Goal: Task Accomplishment & Management: Complete application form

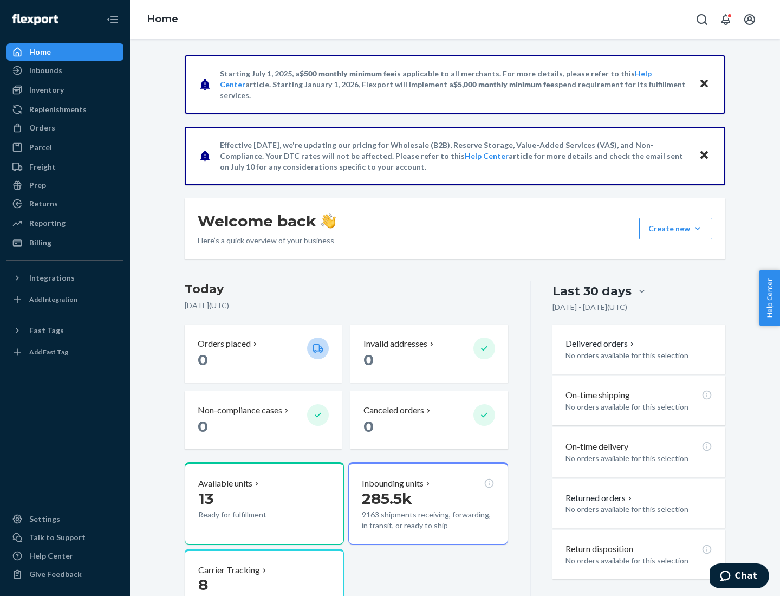
click at [698, 229] on button "Create new Create new inbound Create new order Create new product" at bounding box center [675, 229] width 73 height 22
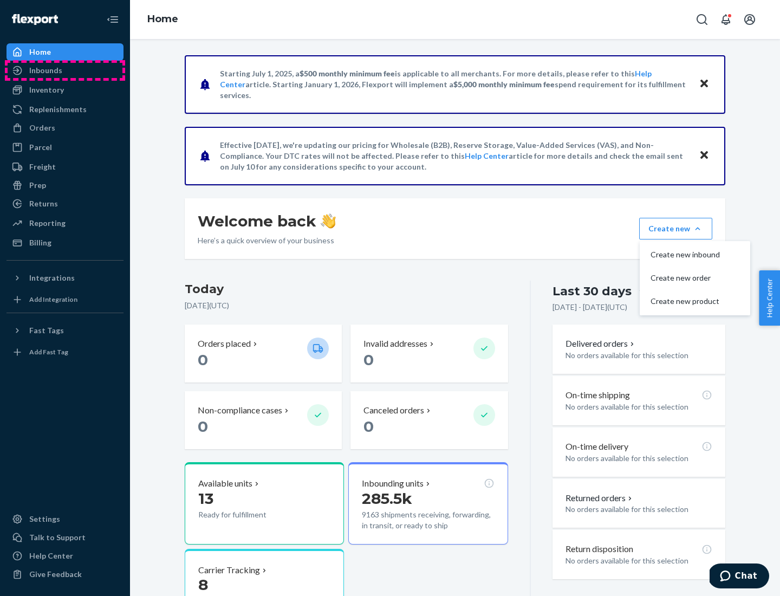
click at [65, 70] on div "Inbounds" at bounding box center [65, 70] width 115 height 15
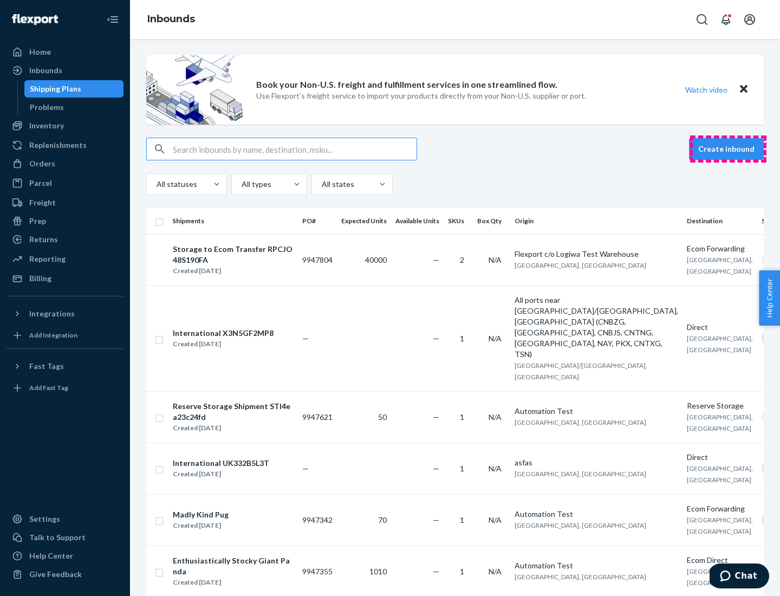
click at [728, 149] on button "Create inbound" at bounding box center [726, 149] width 75 height 22
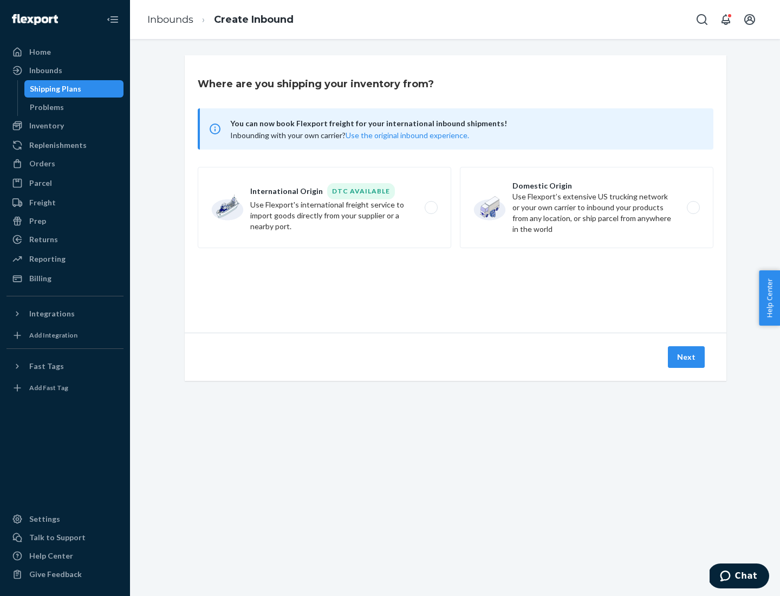
click at [587, 208] on label "Domestic Origin Use Flexport’s extensive US trucking network or your own carrie…" at bounding box center [587, 207] width 254 height 81
click at [693, 208] on input "Domestic Origin Use Flexport’s extensive US trucking network or your own carrie…" at bounding box center [696, 207] width 7 height 7
radio input "true"
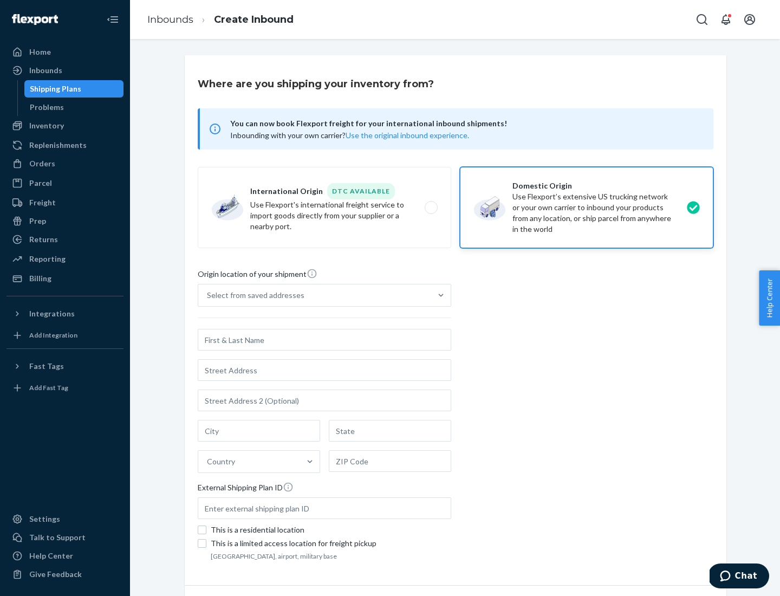
click at [253, 295] on div "Select from saved addresses" at bounding box center [256, 295] width 98 height 11
click at [208, 295] on input "Select from saved addresses" at bounding box center [207, 295] width 1 height 11
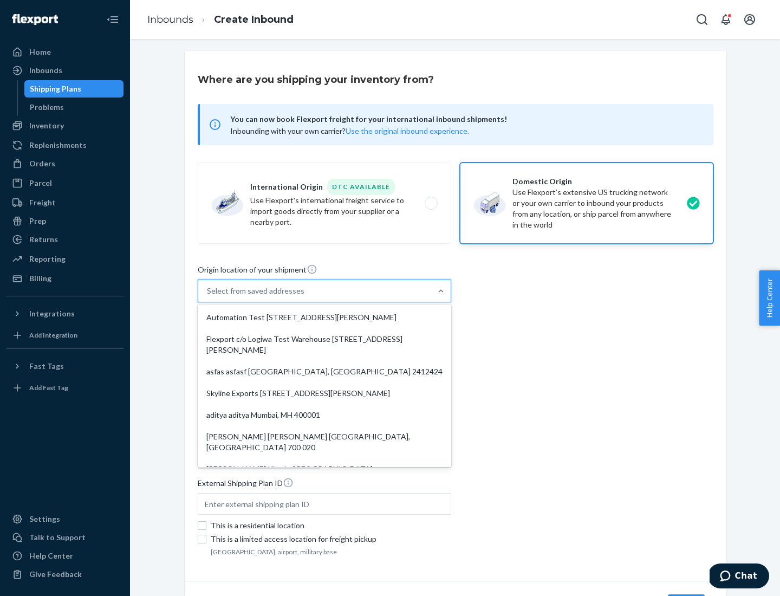
click at [325, 318] on div "Automation Test [STREET_ADDRESS][PERSON_NAME]" at bounding box center [324, 318] width 249 height 22
click at [208, 296] on input "option Automation Test [STREET_ADDRESS][PERSON_NAME]. 9 results available. Use …" at bounding box center [207, 291] width 1 height 11
type input "Automation Test"
type input "9th Floor"
type input "[GEOGRAPHIC_DATA]"
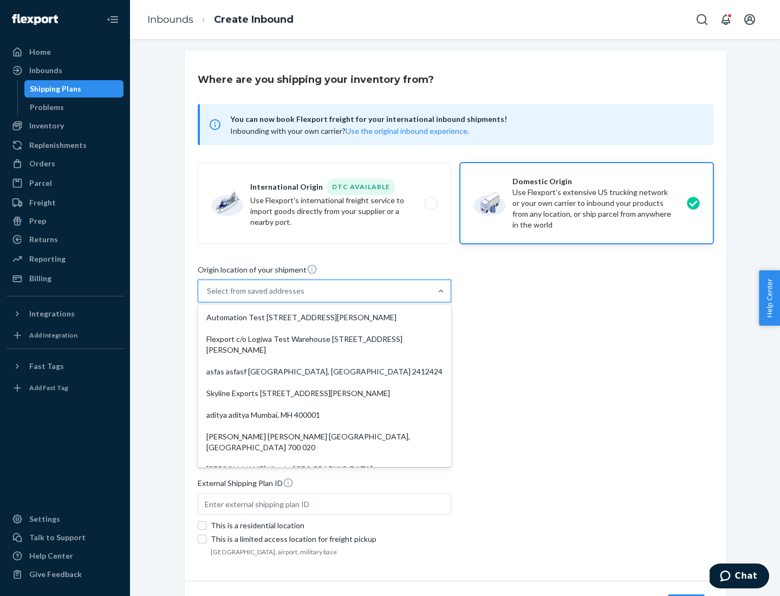
type input "CA"
type input "94104"
type input "[STREET_ADDRESS][PERSON_NAME]"
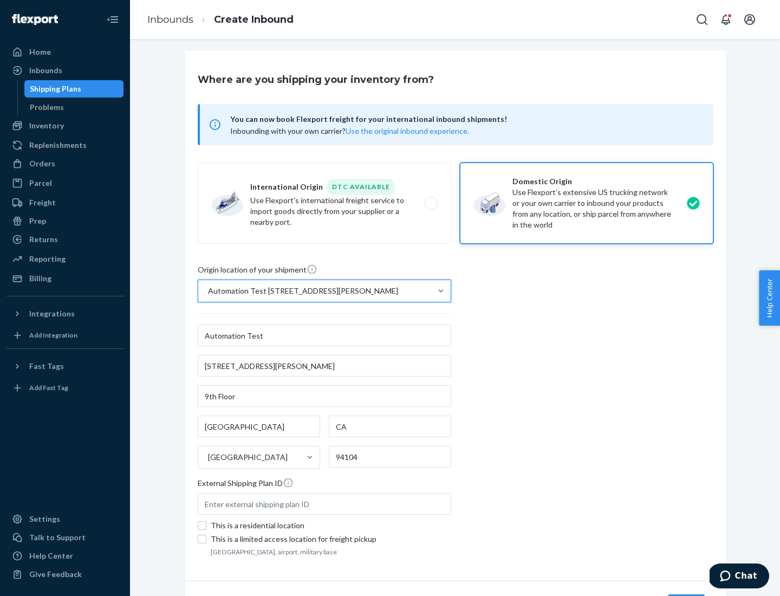
scroll to position [63, 0]
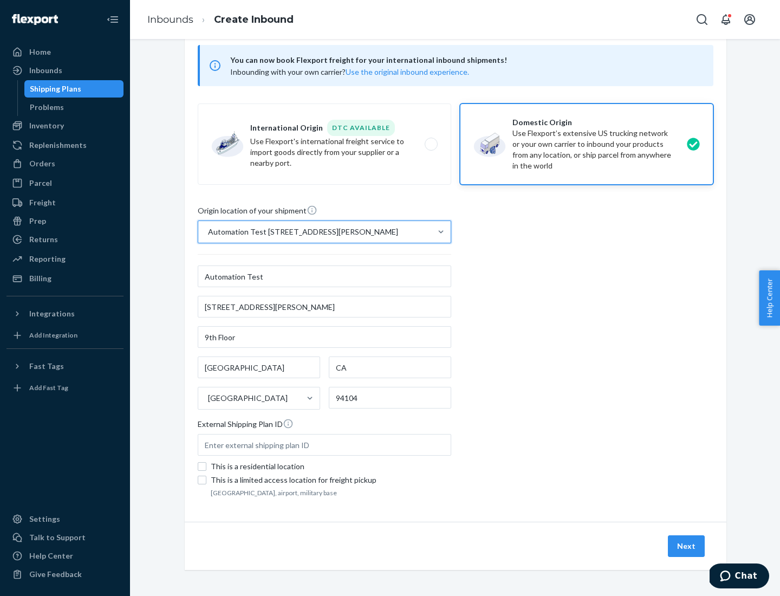
click at [687, 546] on button "Next" at bounding box center [686, 546] width 37 height 22
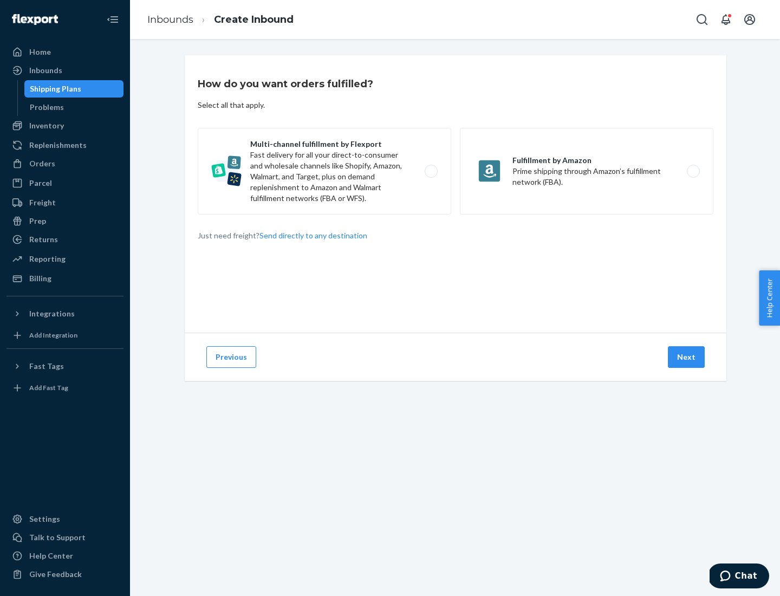
click at [325, 171] on label "Multi-channel fulfillment by Flexport Fast delivery for all your direct-to-cons…" at bounding box center [325, 171] width 254 height 87
click at [431, 171] on input "Multi-channel fulfillment by Flexport Fast delivery for all your direct-to-cons…" at bounding box center [434, 171] width 7 height 7
radio input "true"
click at [687, 357] on button "Next" at bounding box center [686, 357] width 37 height 22
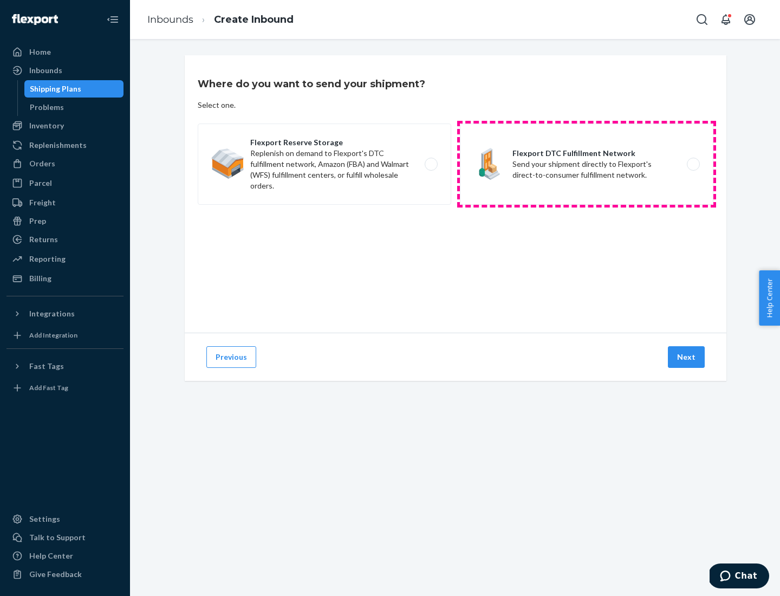
click at [587, 164] on label "Flexport DTC Fulfillment Network Send your shipment directly to Flexport's dire…" at bounding box center [587, 164] width 254 height 81
click at [693, 164] on input "Flexport DTC Fulfillment Network Send your shipment directly to Flexport's dire…" at bounding box center [696, 164] width 7 height 7
radio input "true"
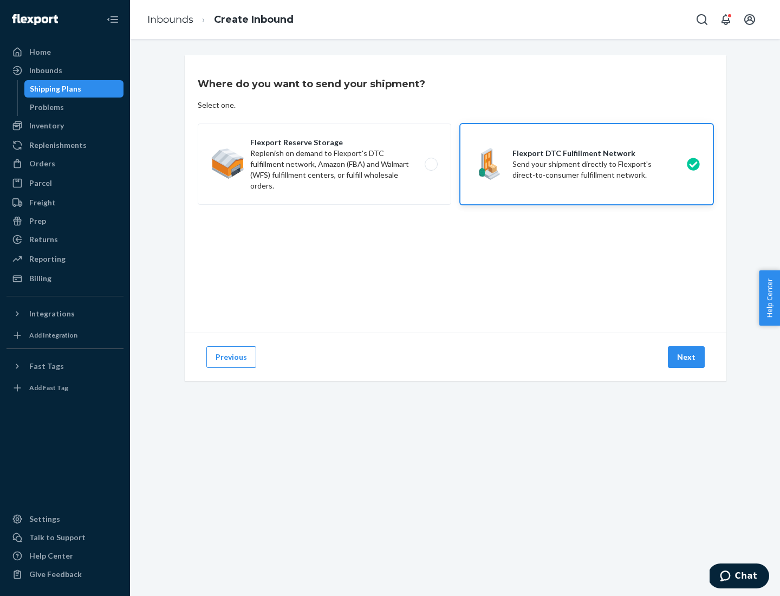
click at [687, 357] on button "Next" at bounding box center [686, 357] width 37 height 22
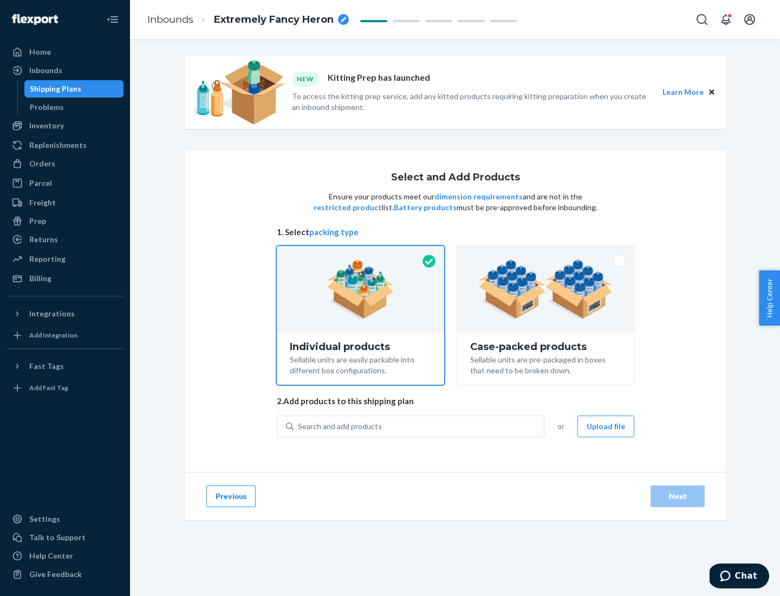
click at [546, 289] on img at bounding box center [545, 290] width 135 height 60
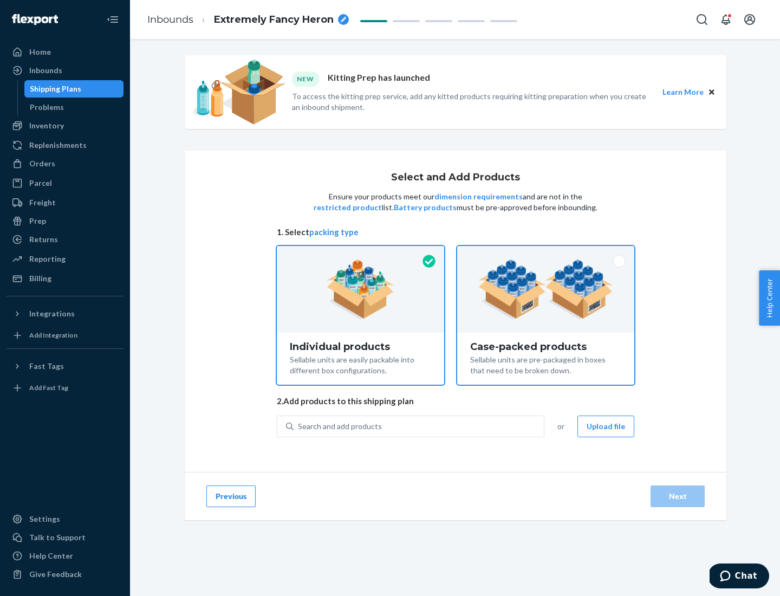
click at [546, 253] on input "Case-packed products Sellable units are pre-packaged in boxes that need to be b…" at bounding box center [545, 249] width 7 height 7
radio input "true"
radio input "false"
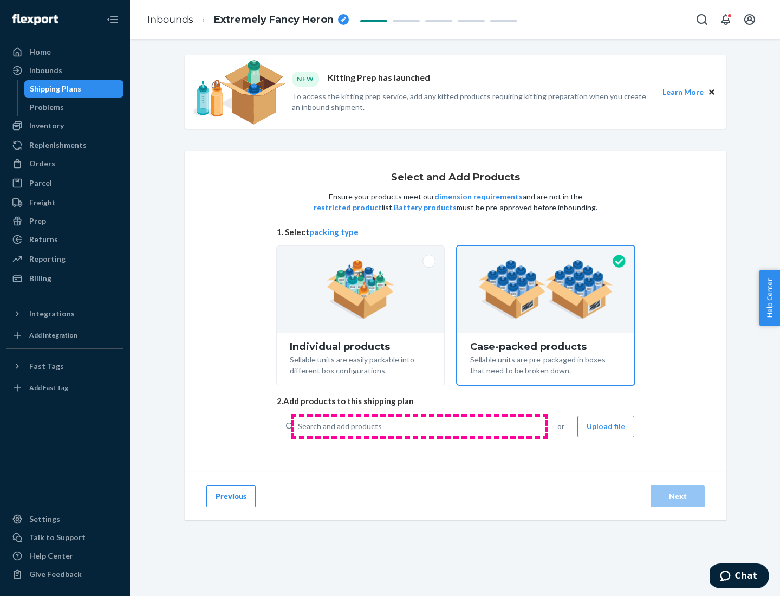
click at [419, 426] on div "Search and add products" at bounding box center [419, 427] width 250 height 20
click at [299, 426] on input "Search and add products" at bounding box center [298, 426] width 1 height 11
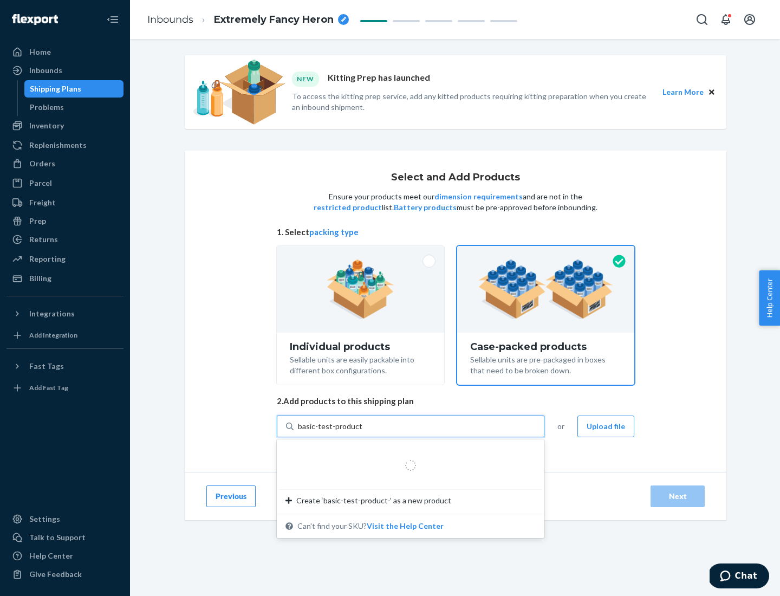
type input "basic-test-product-1"
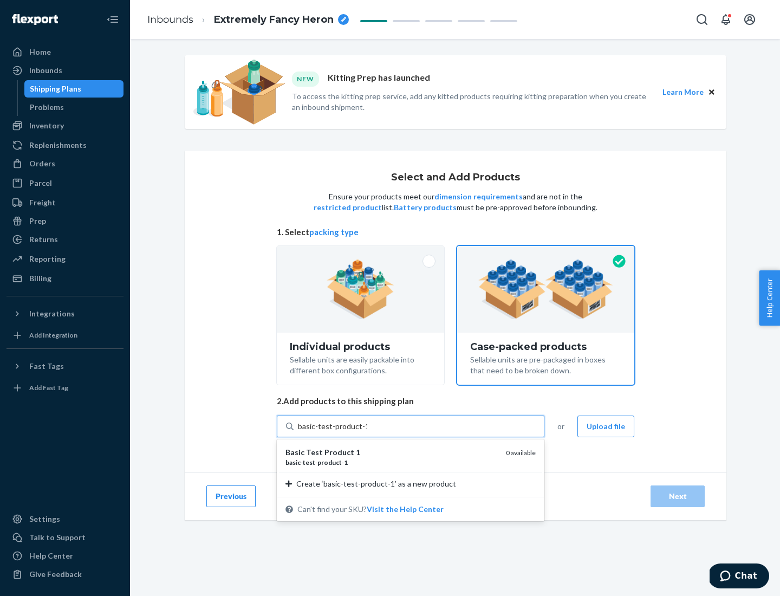
click at [392, 462] on div "basic - test - product - 1" at bounding box center [392, 462] width 212 height 9
click at [367, 432] on input "basic-test-product-1" at bounding box center [332, 426] width 69 height 11
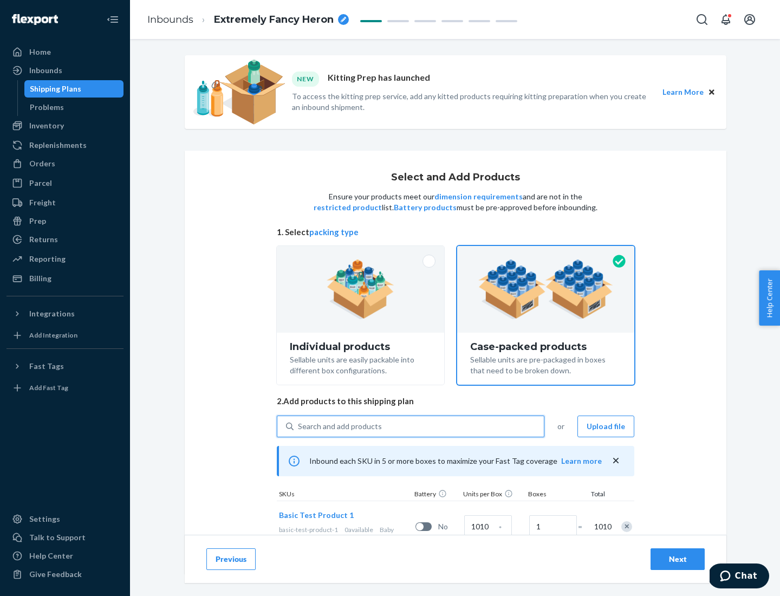
scroll to position [39, 0]
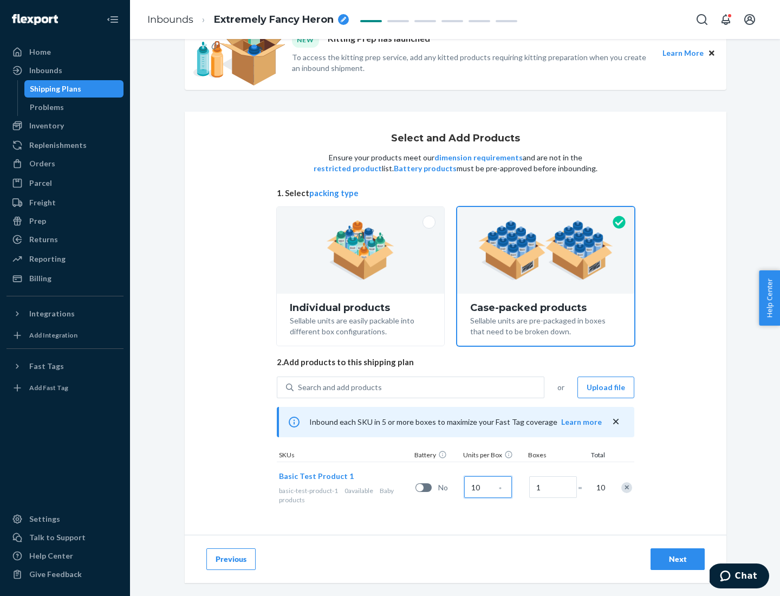
type input "10"
type input "7"
click at [678, 559] on div "Next" at bounding box center [678, 559] width 36 height 11
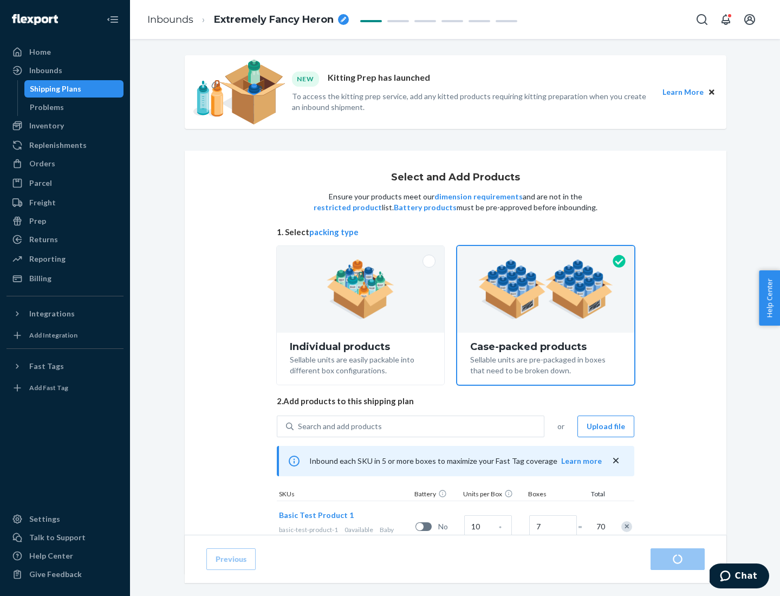
radio input "true"
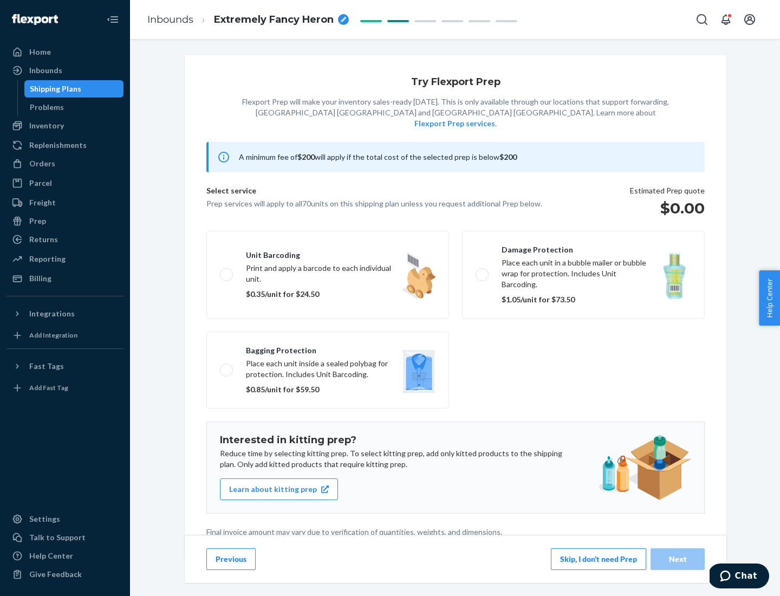
scroll to position [3, 0]
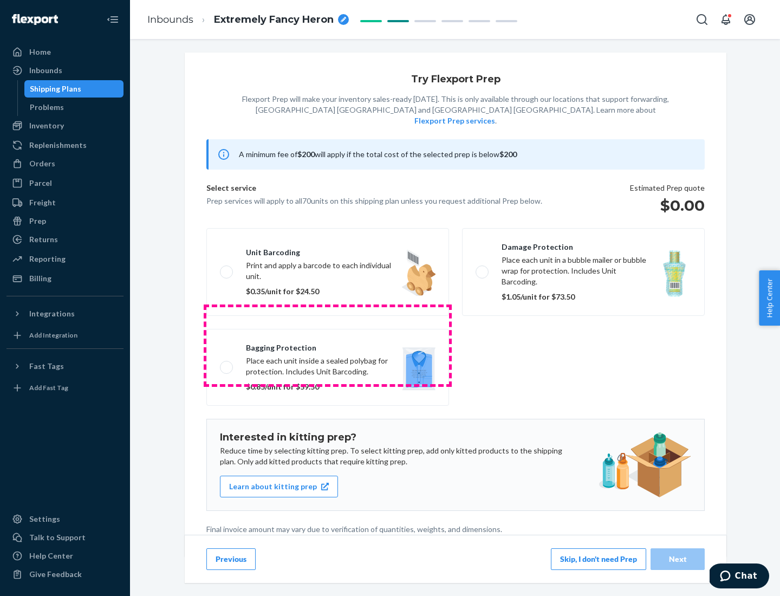
click at [328, 345] on label "Bagging protection Place each unit inside a sealed polybag for protection. Incl…" at bounding box center [327, 367] width 243 height 77
click at [227, 364] on input "Bagging protection Place each unit inside a sealed polybag for protection. Incl…" at bounding box center [223, 367] width 7 height 7
checkbox input "true"
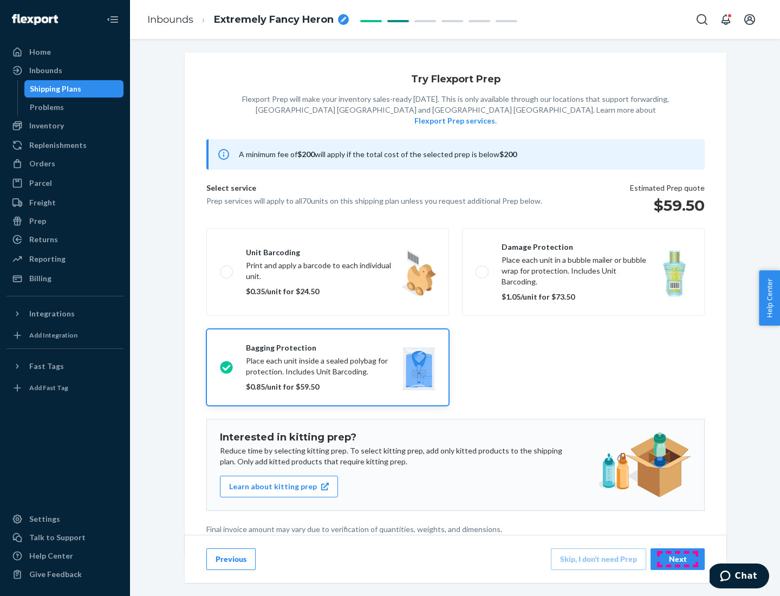
click at [678, 559] on div "Next" at bounding box center [678, 559] width 36 height 11
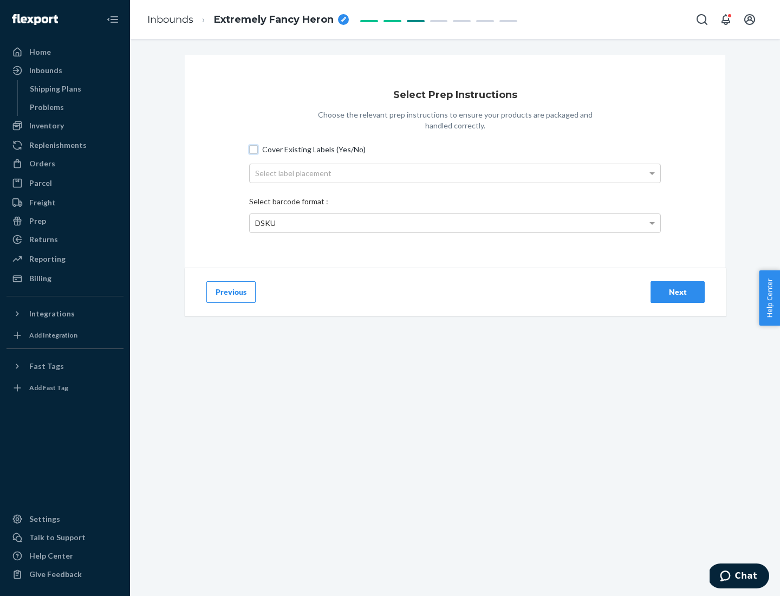
click at [254, 149] on input "Cover Existing Labels (Yes/No)" at bounding box center [253, 149] width 9 height 9
checkbox input "true"
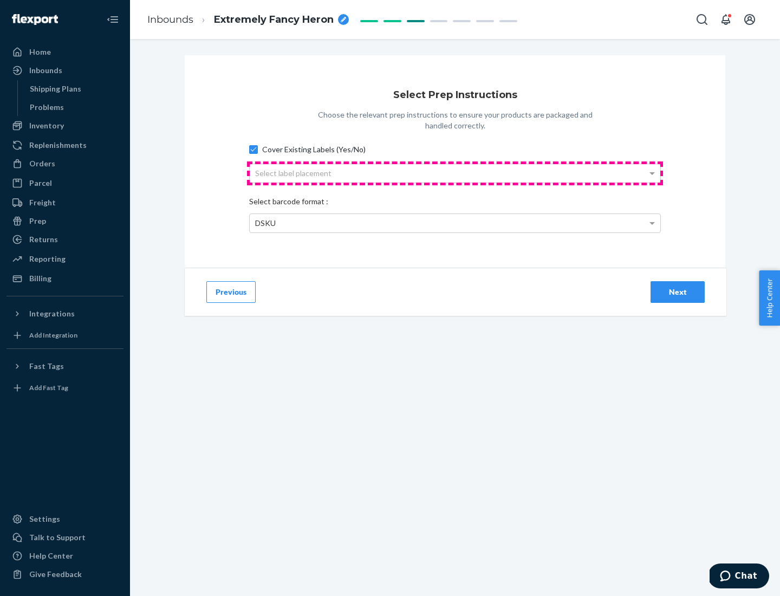
click at [455, 173] on div "Select label placement" at bounding box center [455, 173] width 411 height 18
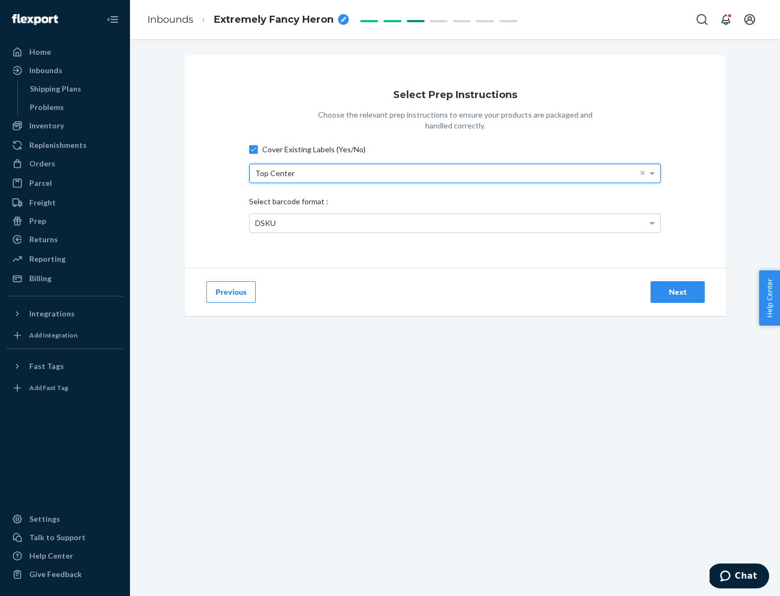
click at [455, 223] on div "DSKU" at bounding box center [455, 223] width 411 height 18
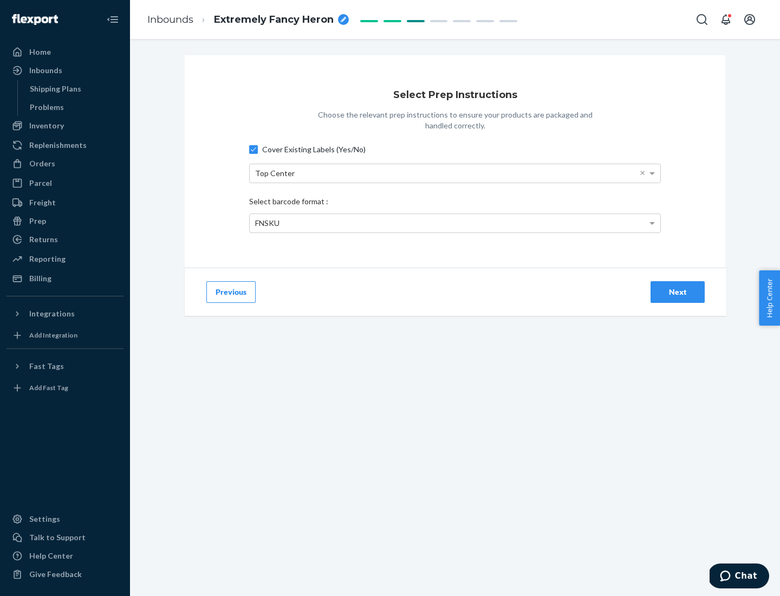
click at [678, 292] on div "Next" at bounding box center [678, 292] width 36 height 11
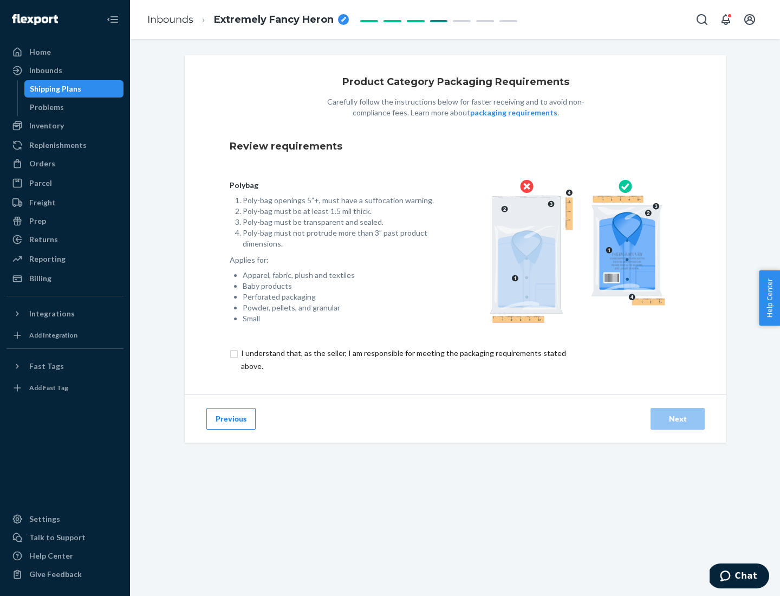
click at [403, 359] on input "checkbox" at bounding box center [410, 360] width 360 height 26
checkbox input "true"
click at [678, 418] on div "Next" at bounding box center [678, 418] width 36 height 11
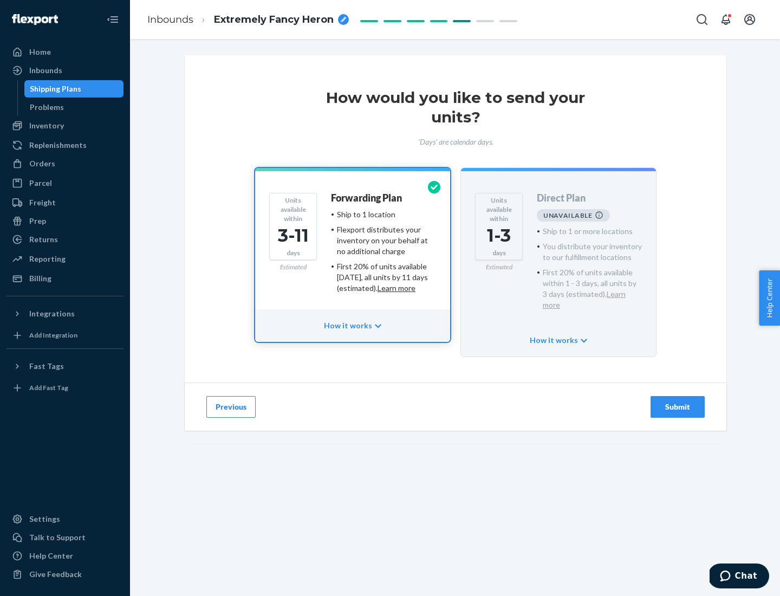
click at [367, 198] on h4 "Forwarding Plan" at bounding box center [366, 198] width 71 height 11
click at [678, 402] on div "Submit" at bounding box center [678, 407] width 36 height 11
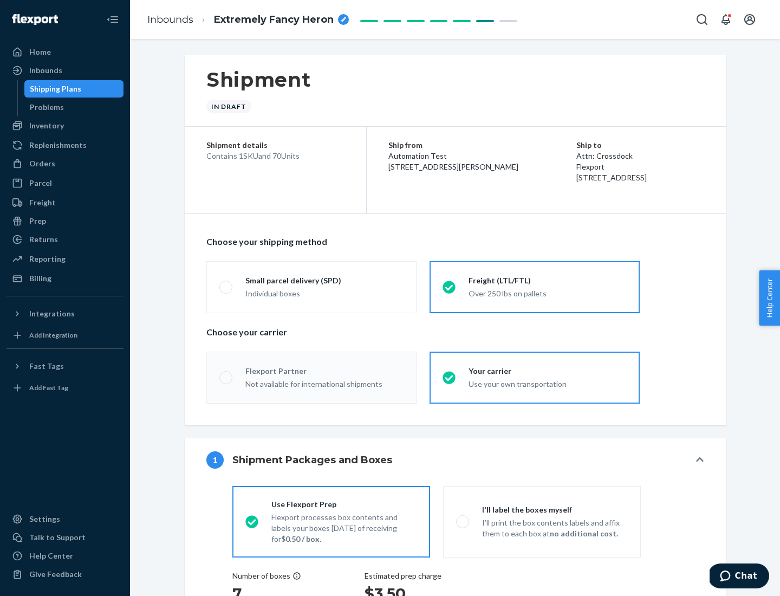
radio input "true"
radio input "false"
radio input "true"
radio input "false"
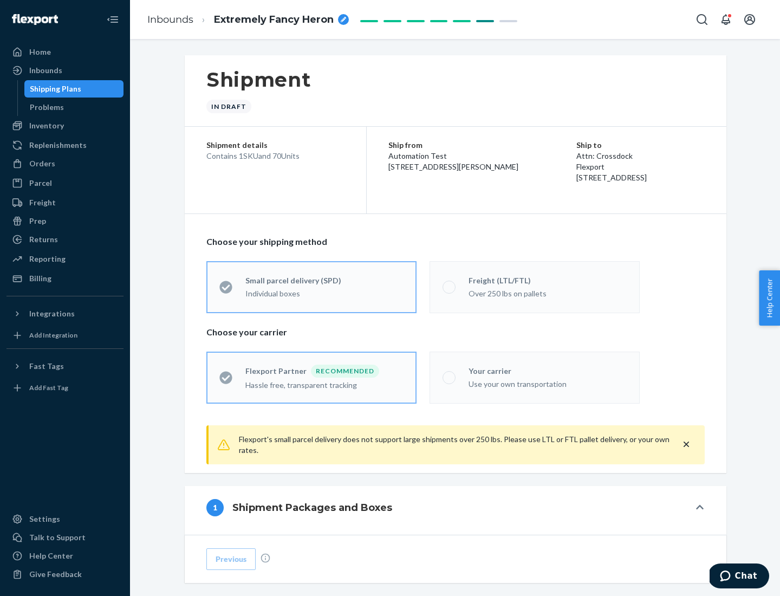
click at [535, 287] on div "Over 250 lbs on pallets" at bounding box center [548, 292] width 158 height 13
click at [450, 287] on input "Freight (LTL/FTL) Over 250 lbs on pallets" at bounding box center [446, 286] width 7 height 7
radio input "true"
radio input "false"
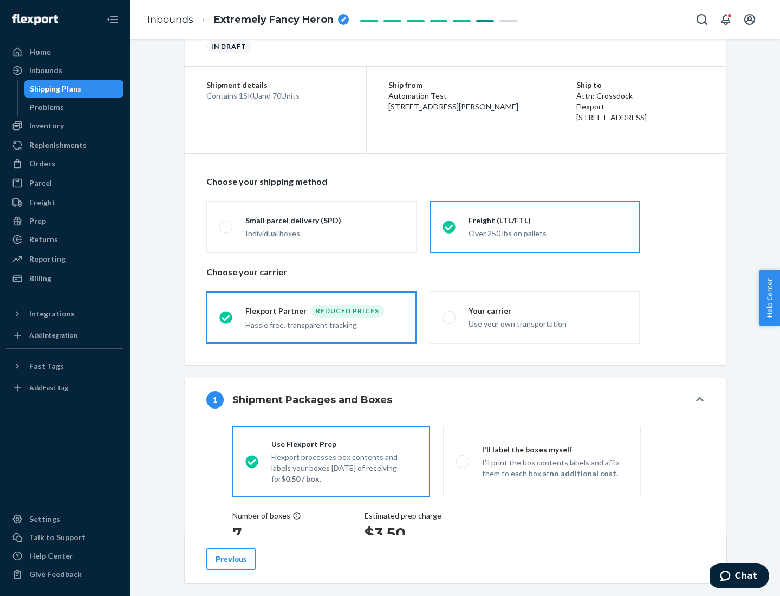
click at [312, 318] on div "Hassle free, transparent tracking" at bounding box center [324, 324] width 158 height 13
click at [226, 317] on input "Flexport Partner Reduced prices Hassle free, transparent tracking" at bounding box center [222, 317] width 7 height 7
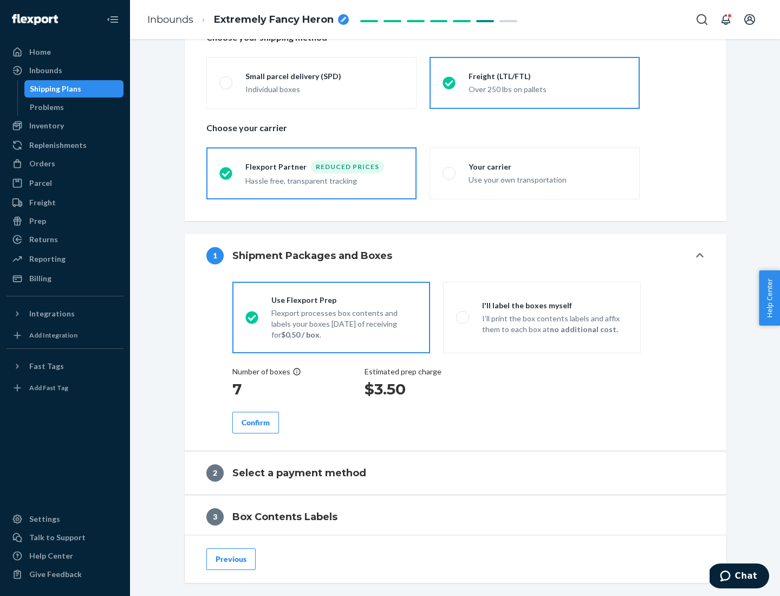
click at [542, 317] on p "I’ll print the box contents labels and affix them to each box at no additional …" at bounding box center [555, 324] width 146 height 22
click at [463, 317] on input "I'll label the boxes myself I’ll print the box contents labels and affix them t…" at bounding box center [459, 317] width 7 height 7
radio input "true"
radio input "false"
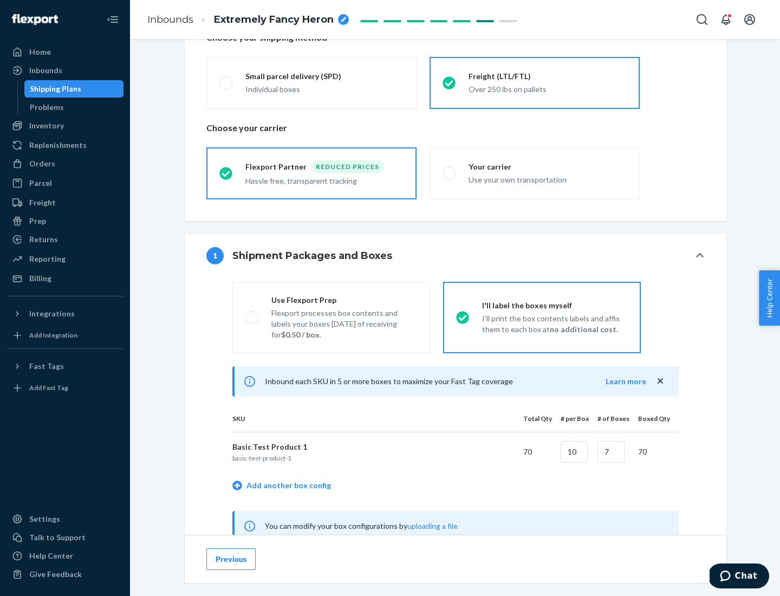
scroll to position [339, 0]
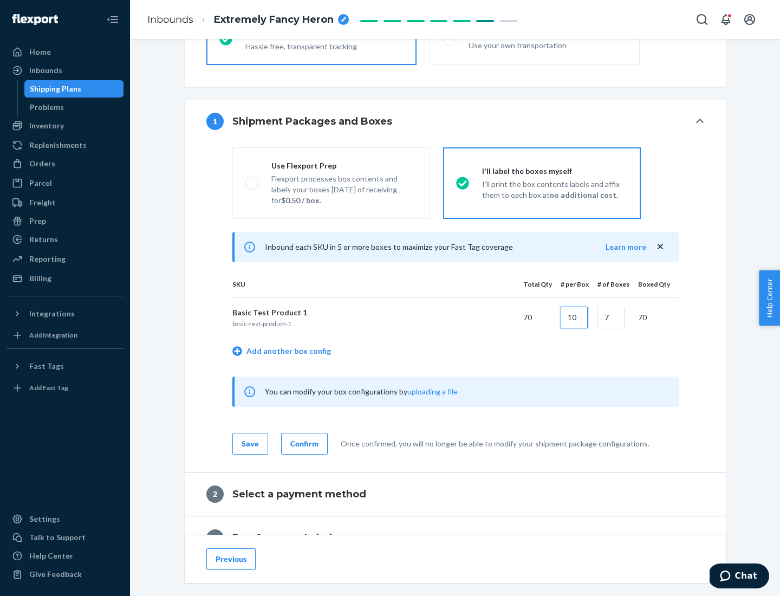
type input "10"
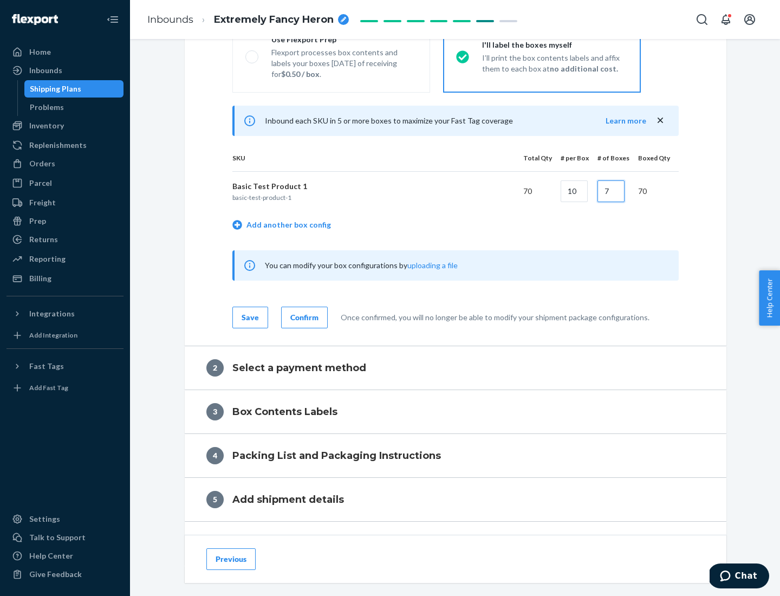
type input "7"
click at [303, 317] on div "Confirm" at bounding box center [304, 317] width 28 height 11
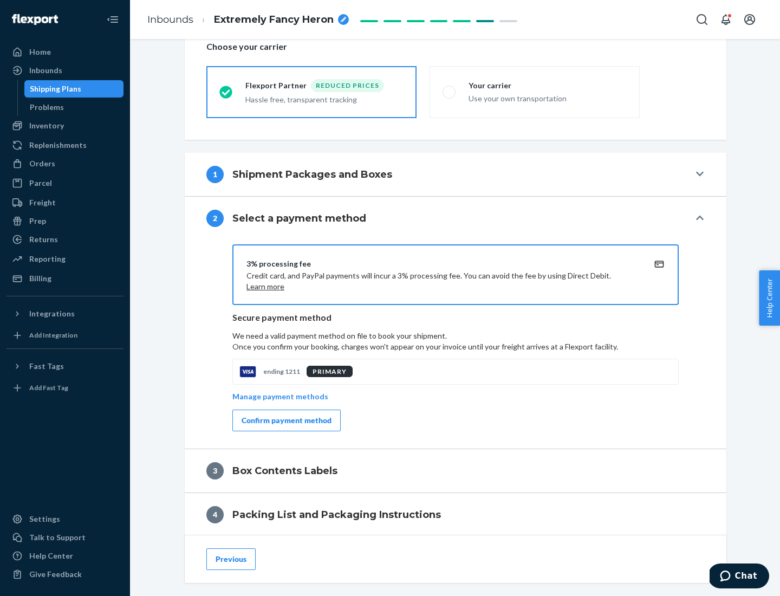
scroll to position [389, 0]
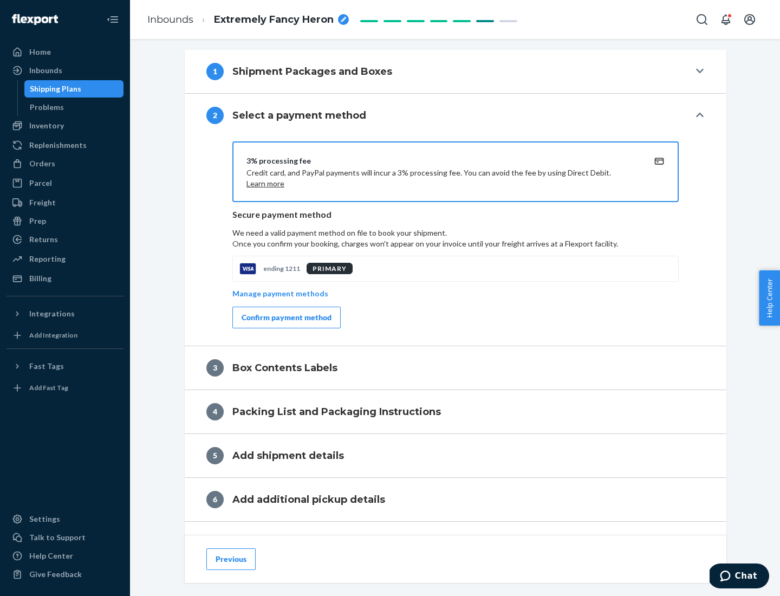
click at [286, 318] on div "Confirm payment method" at bounding box center [287, 317] width 90 height 11
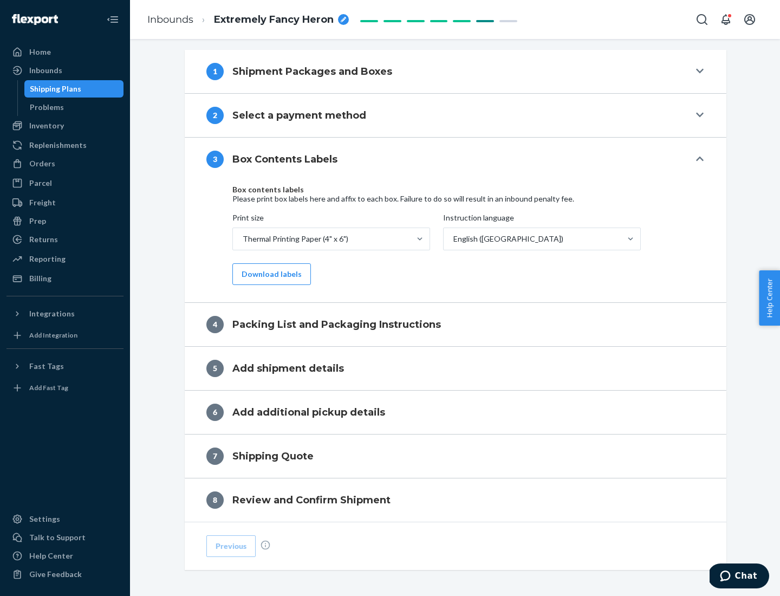
scroll to position [345, 0]
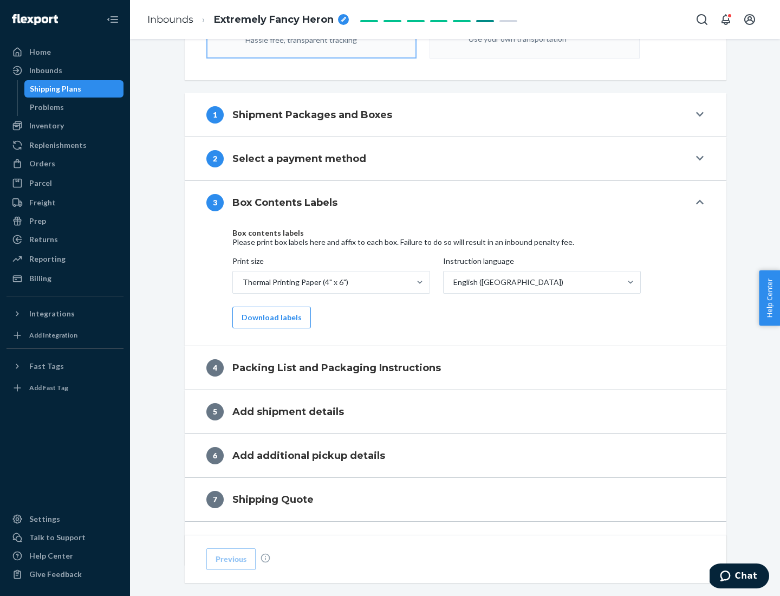
click at [269, 318] on button "Download labels" at bounding box center [271, 318] width 79 height 22
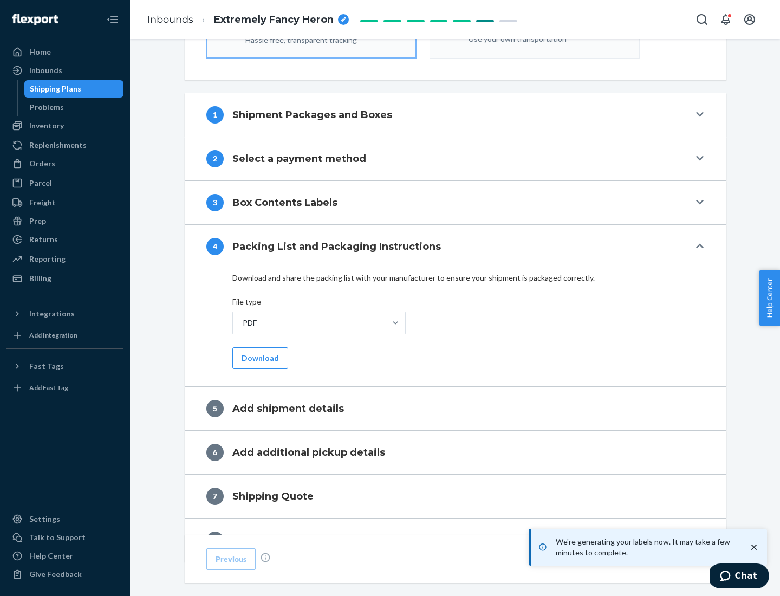
scroll to position [386, 0]
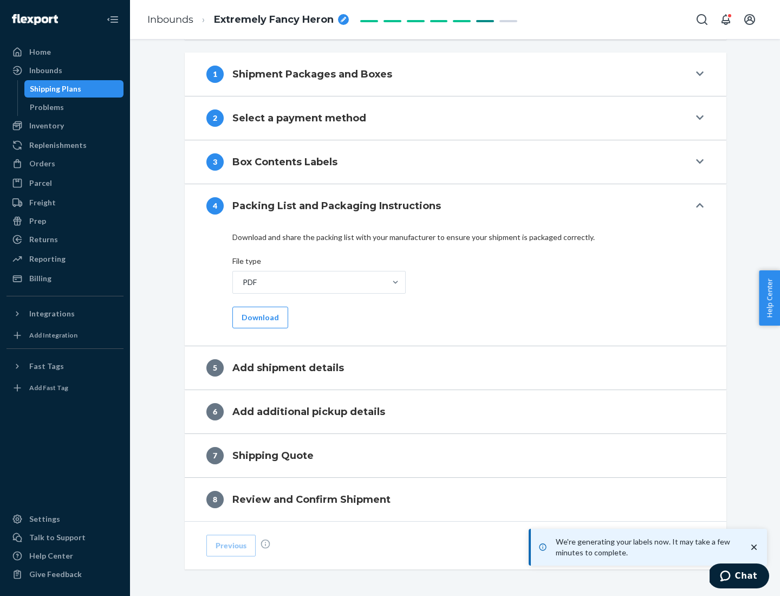
click at [259, 317] on button "Download" at bounding box center [260, 318] width 56 height 22
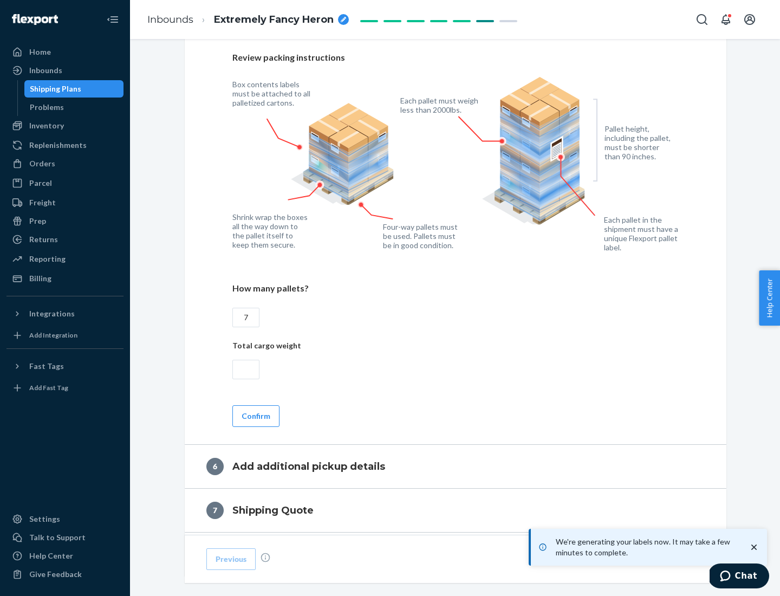
scroll to position [747, 0]
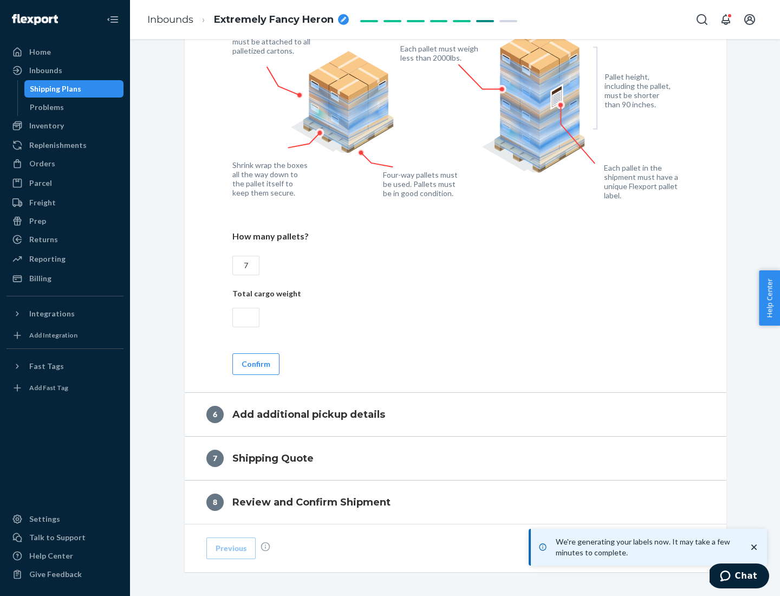
type input "7"
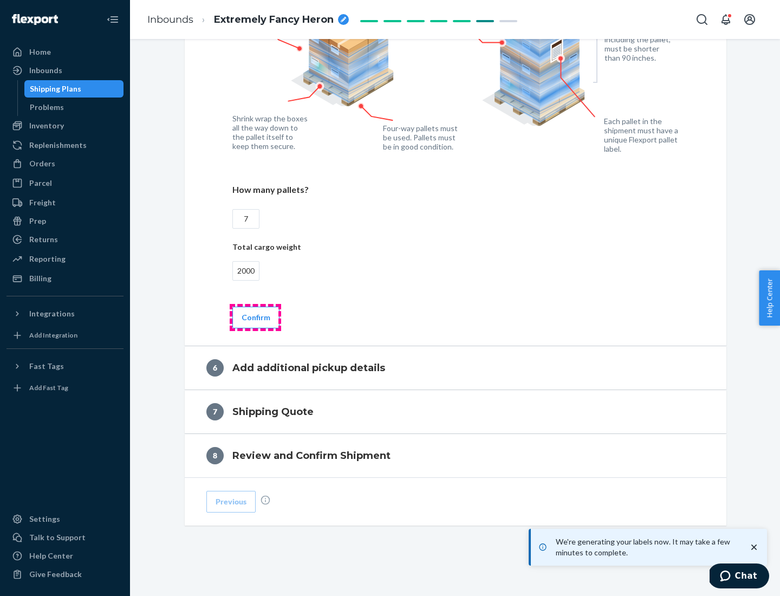
type input "2000"
click at [255, 317] on button "Confirm" at bounding box center [255, 318] width 47 height 22
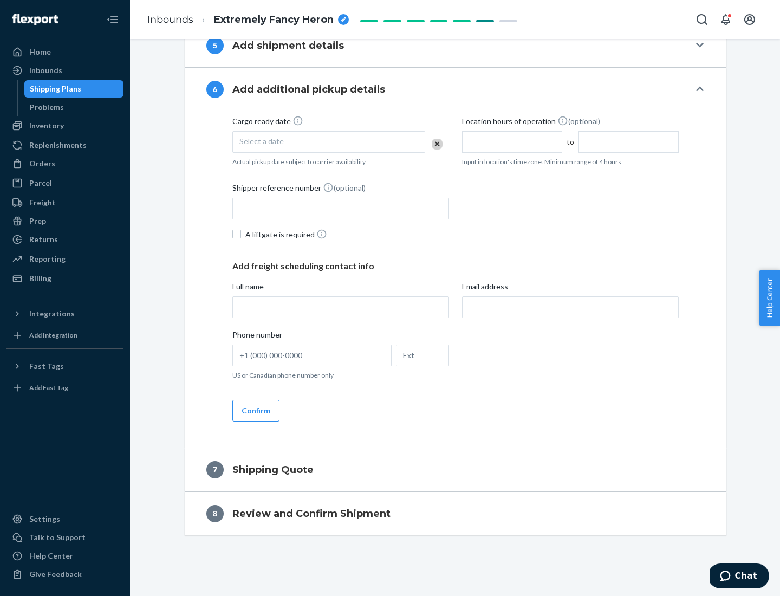
scroll to position [415, 0]
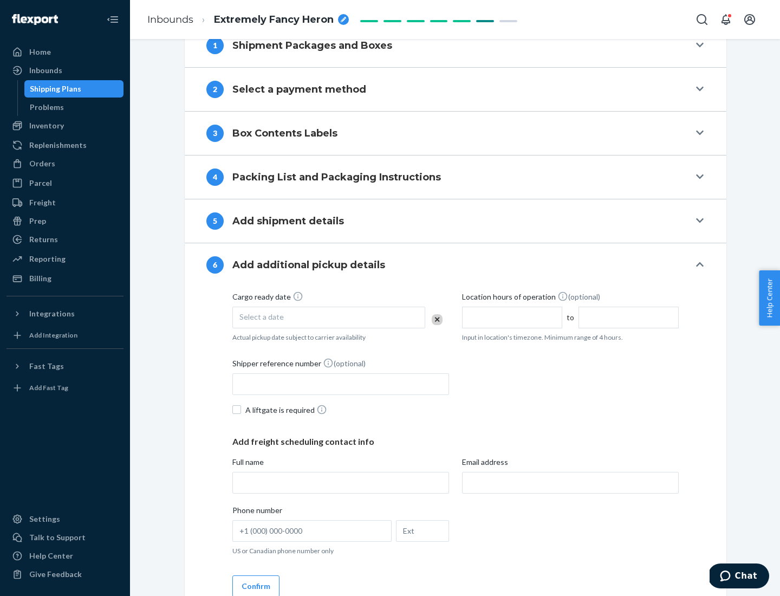
click at [329, 317] on div "Select a date" at bounding box center [328, 318] width 193 height 22
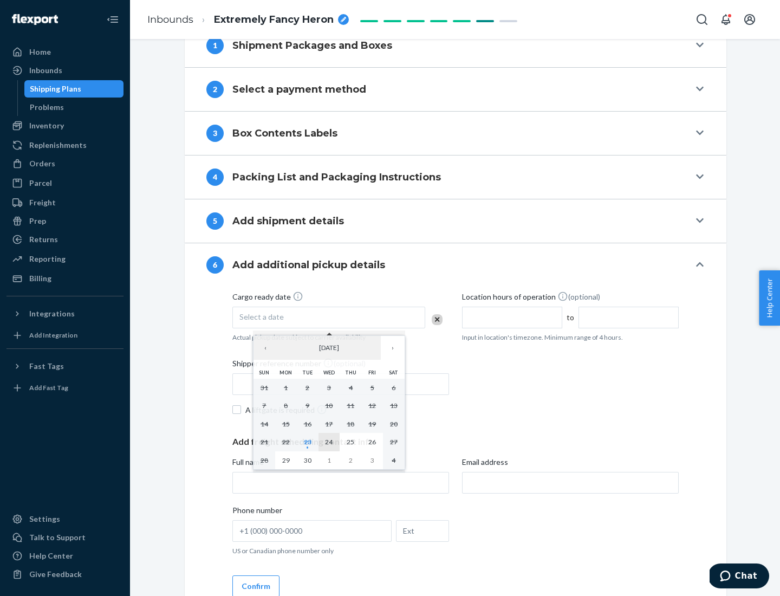
click at [329, 442] on abbr "24" at bounding box center [329, 442] width 8 height 8
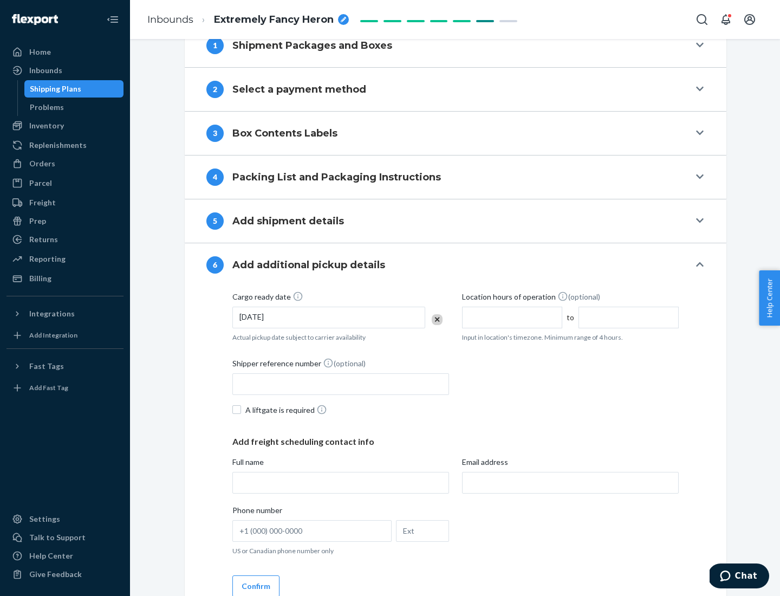
scroll to position [580, 0]
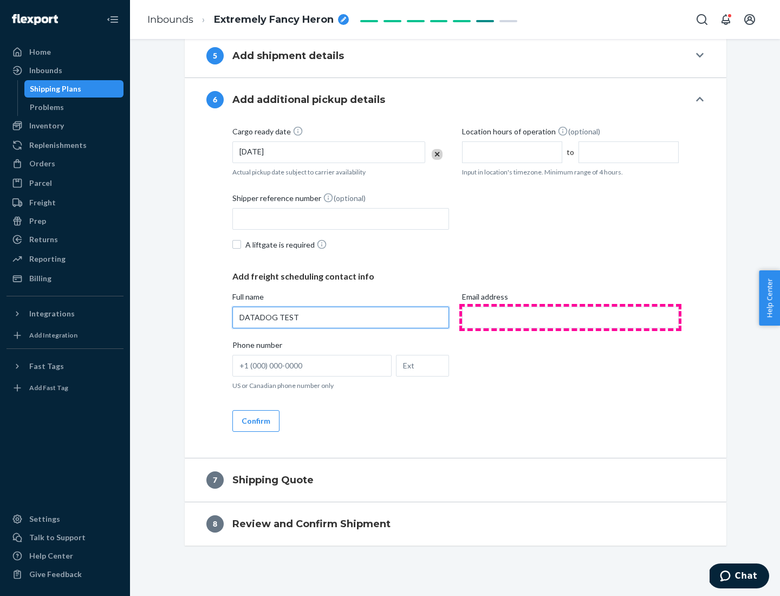
type input "DATADOG TEST"
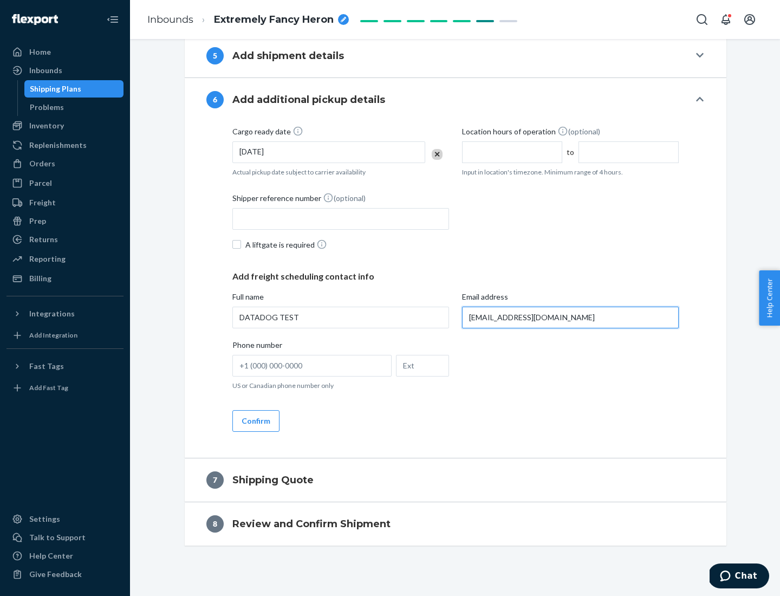
scroll to position [590, 0]
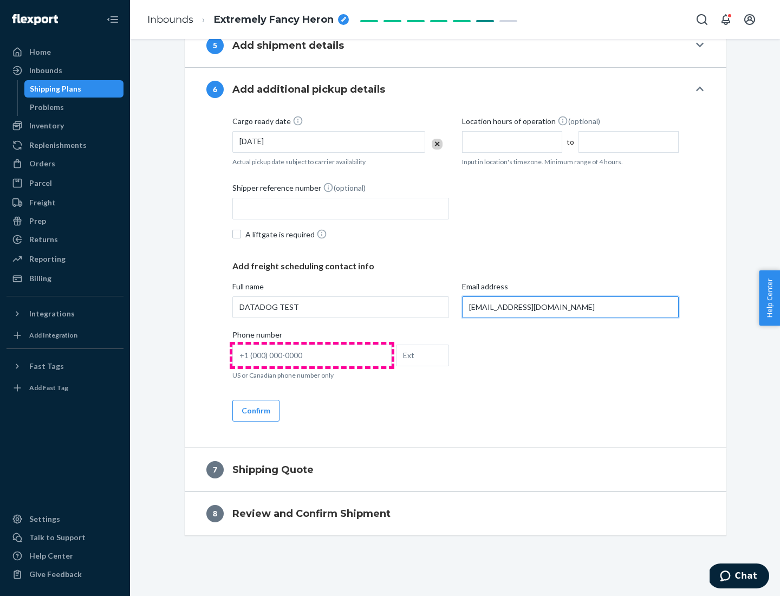
type input "[EMAIL_ADDRESS][DOMAIN_NAME]"
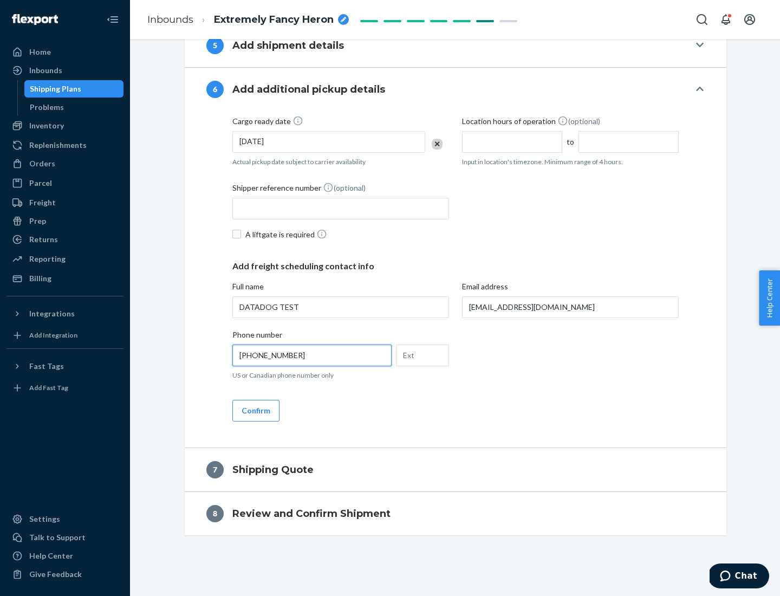
type input "[PHONE_NUMBER]"
click at [255, 410] on button "Confirm" at bounding box center [255, 411] width 47 height 22
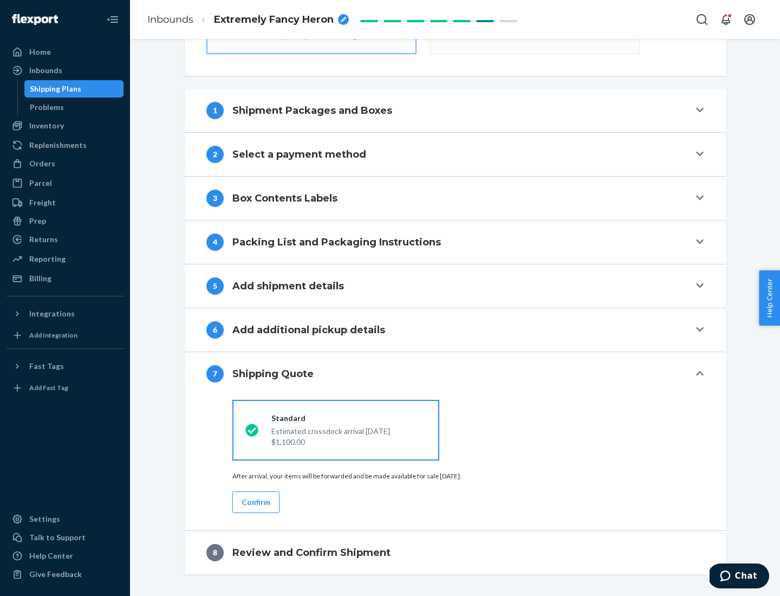
scroll to position [389, 0]
